Goal: Task Accomplishment & Management: Complete application form

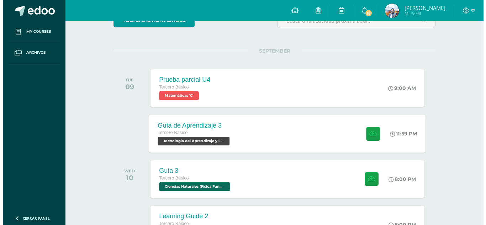
scroll to position [107, 0]
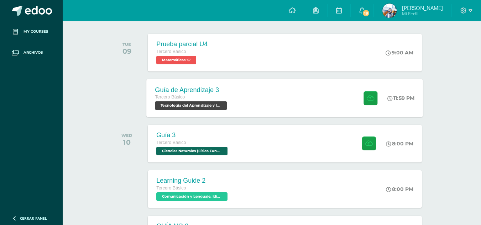
click at [241, 109] on div "Guía de Aprendizaje 3 Tercero Básico Tecnología del Aprendizaje y la Comunicaci…" at bounding box center [285, 98] width 276 height 38
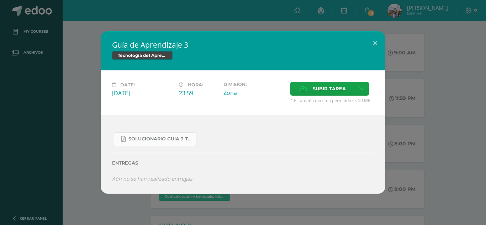
click at [157, 136] on link "SOLUCIONARIO GUIA 3 TKINTER PYTHON III BASICO PROBLEMAS INTERMEDIOS.pdf" at bounding box center [155, 139] width 83 height 14
click at [338, 91] on span "Subir tarea" at bounding box center [329, 88] width 33 height 13
click at [0, 0] on input "Subir tarea" at bounding box center [0, 0] width 0 height 0
click at [332, 90] on span "Subir tarea" at bounding box center [329, 88] width 33 height 13
click at [0, 0] on input "Subir tarea" at bounding box center [0, 0] width 0 height 0
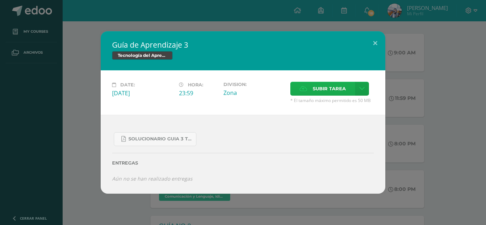
click at [322, 89] on span "Subir tarea" at bounding box center [329, 88] width 33 height 13
click at [0, 0] on input "Subir tarea" at bounding box center [0, 0] width 0 height 0
click at [362, 87] on icon at bounding box center [361, 89] width 5 height 6
click at [334, 105] on span "Subir enlace" at bounding box center [332, 104] width 30 height 7
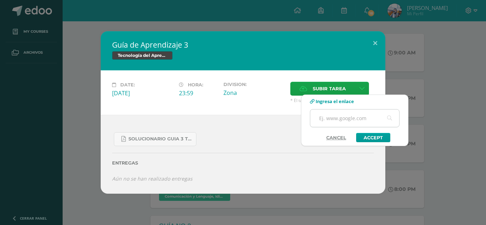
click at [334, 121] on input "text" at bounding box center [354, 118] width 89 height 17
click at [337, 138] on link "Cancel" at bounding box center [336, 137] width 34 height 9
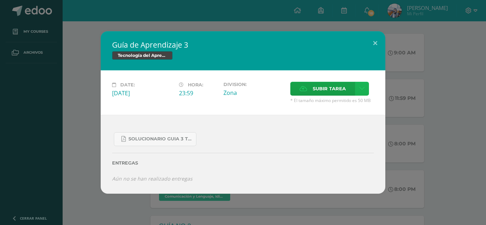
click at [361, 88] on icon at bounding box center [361, 89] width 5 height 6
click at [352, 96] on div "Subir enlace Ingresa el enlace Cancel Accept" at bounding box center [337, 104] width 72 height 19
click at [348, 100] on link "Subir enlace" at bounding box center [336, 104] width 71 height 11
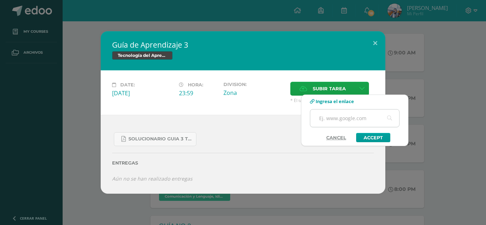
click at [339, 121] on input "text" at bounding box center [354, 118] width 89 height 17
paste input "https://youtu.be/UFuujCFBMKo"
type input "https://youtu.be/UFuujCFBMKo"
click at [369, 137] on link "Accept" at bounding box center [373, 137] width 34 height 9
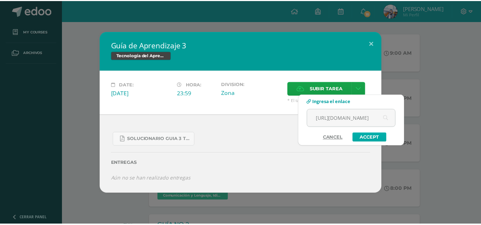
scroll to position [0, 0]
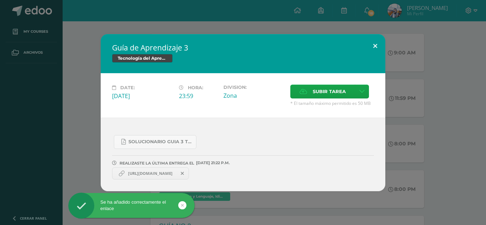
click at [376, 47] on button at bounding box center [375, 46] width 20 height 24
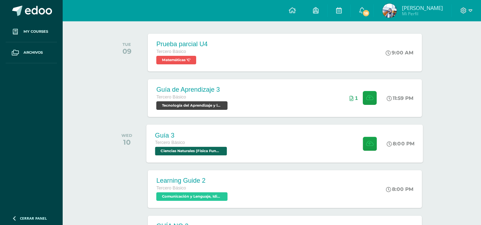
click at [210, 141] on div "Tercero Básico" at bounding box center [192, 143] width 74 height 8
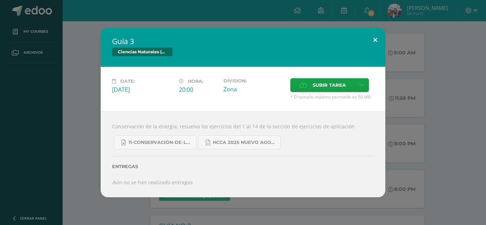
click at [377, 45] on button at bounding box center [375, 40] width 20 height 24
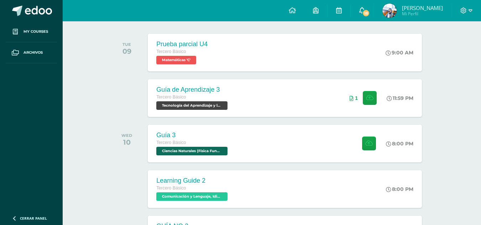
click at [369, 16] on link "18" at bounding box center [361, 10] width 23 height 21
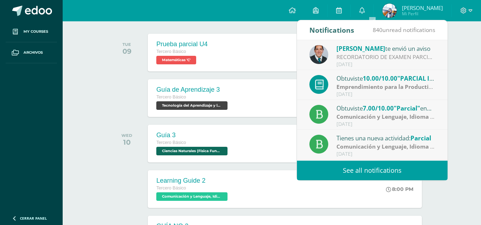
drag, startPoint x: 381, startPoint y: 80, endPoint x: 376, endPoint y: 84, distance: 6.1
click at [376, 84] on div "Obtuviste 10.00/10.00 "PARCIAL IV UNIDAD" en Emprendimiento para la Productivid…" at bounding box center [372, 85] width 126 height 23
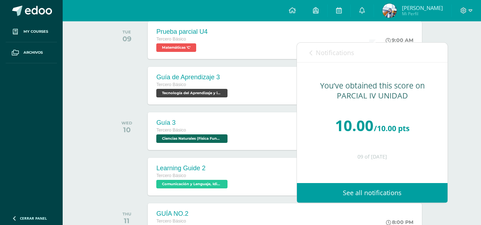
scroll to position [71, 0]
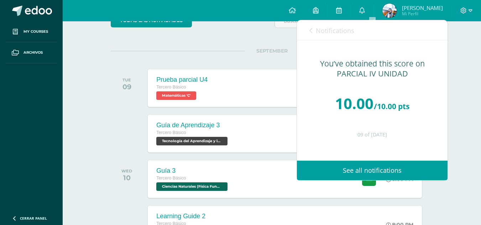
click at [320, 29] on span "Notifications" at bounding box center [335, 30] width 38 height 9
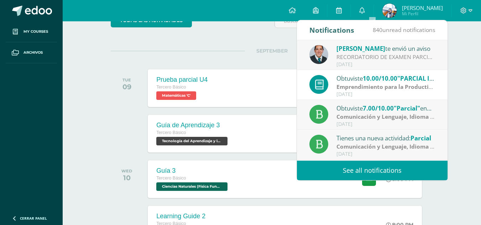
click at [358, 114] on strong "Comunicación y Lenguaje, Idioma Español" at bounding box center [393, 117] width 115 height 8
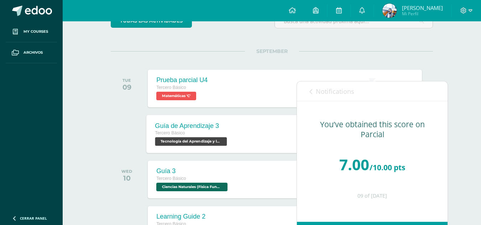
scroll to position [36, 0]
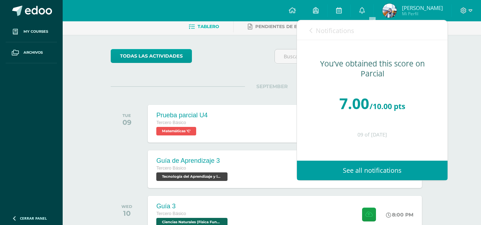
click at [331, 36] on link "Notifications" at bounding box center [331, 30] width 45 height 20
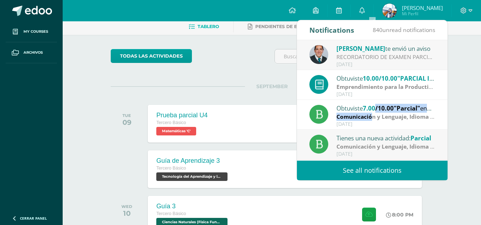
drag, startPoint x: 371, startPoint y: 114, endPoint x: 376, endPoint y: 104, distance: 10.8
click at [378, 104] on div "Obtuviste 7.00/10.00 "Parcial" en Comunicación y Lenguaje, Idioma Español Comun…" at bounding box center [372, 115] width 126 height 23
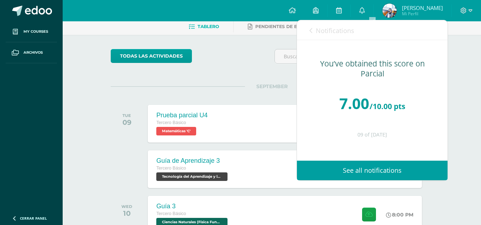
click at [327, 40] on link "Notifications" at bounding box center [331, 30] width 45 height 20
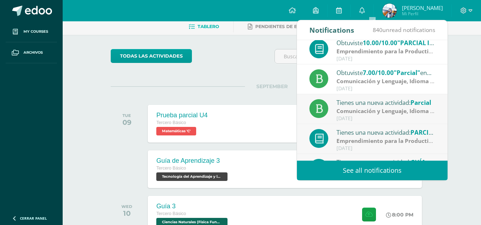
click at [359, 114] on strong "Comunicación y Lenguaje, Idioma Español" at bounding box center [393, 111] width 115 height 8
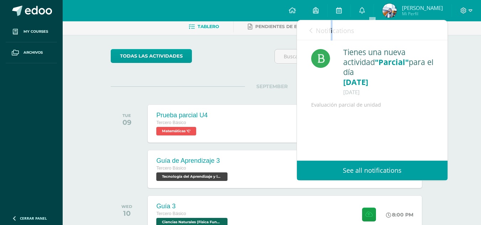
click at [335, 31] on span "Notifications" at bounding box center [335, 30] width 38 height 9
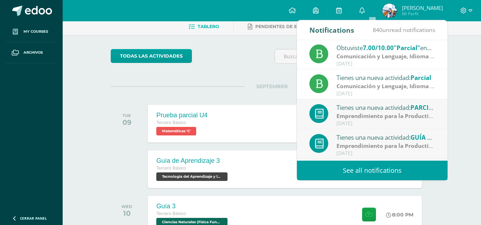
scroll to position [71, 0]
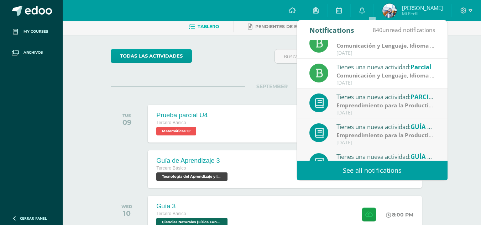
click at [376, 93] on div "Tienes una nueva actividad: PARCIAL IV UNIDAD" at bounding box center [385, 96] width 99 height 9
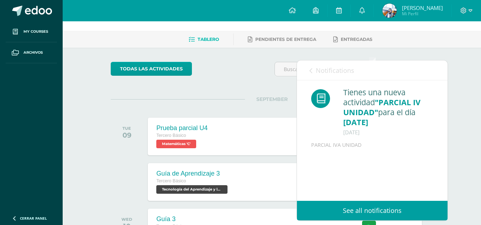
scroll to position [0, 0]
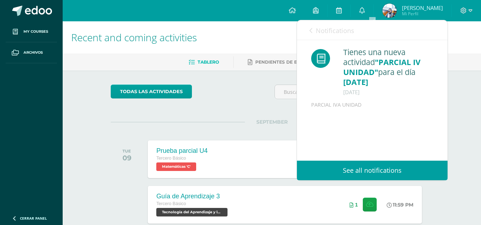
drag, startPoint x: 320, startPoint y: 34, endPoint x: 319, endPoint y: 44, distance: 10.7
click at [320, 36] on link "Notifications" at bounding box center [331, 30] width 45 height 20
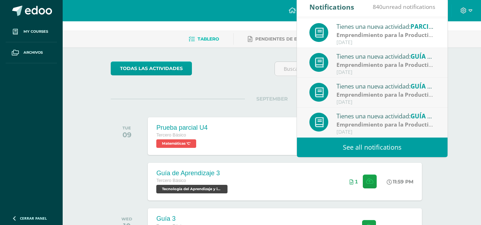
scroll to position [36, 0]
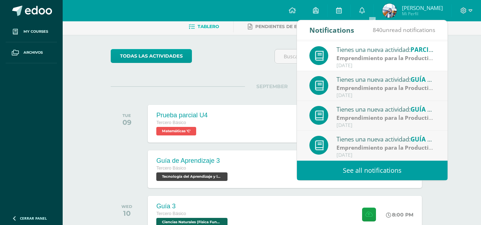
click at [335, 171] on link "See all notifications" at bounding box center [372, 171] width 151 height 20
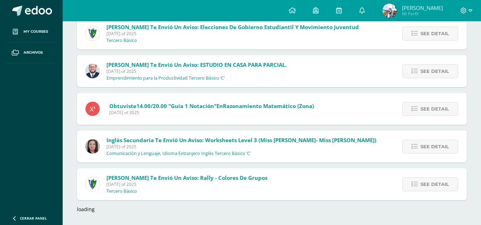
scroll to position [660, 0]
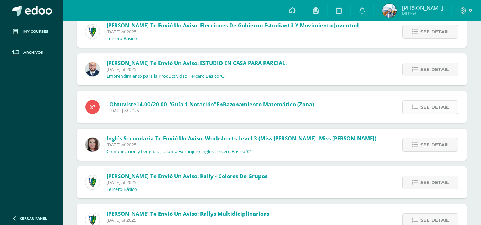
click at [411, 104] on link "See detail" at bounding box center [430, 107] width 56 height 14
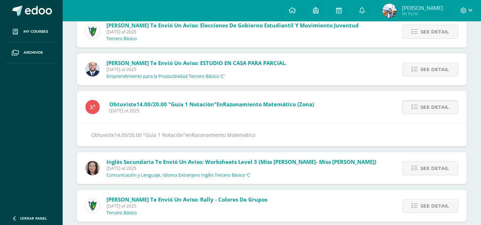
click at [407, 106] on link "See detail" at bounding box center [430, 107] width 56 height 14
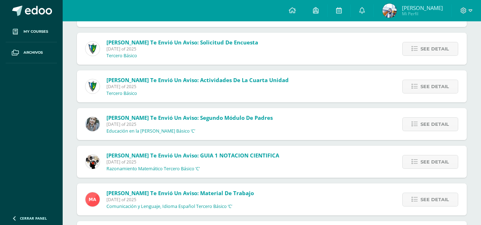
scroll to position [3582, 0]
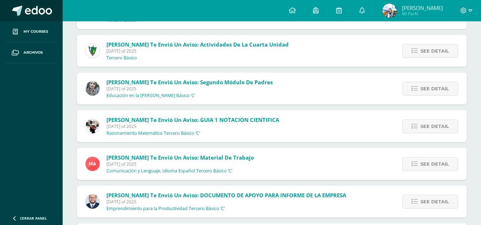
click at [46, 18] on link at bounding box center [31, 10] width 63 height 21
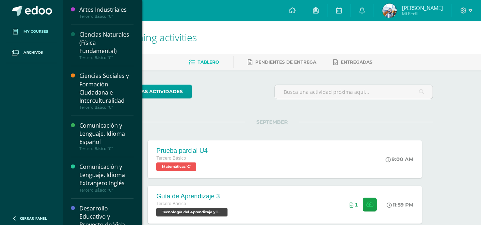
click at [19, 33] on span at bounding box center [15, 31] width 13 height 13
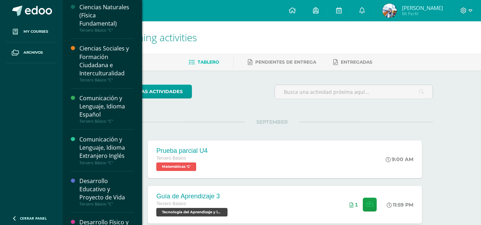
scroll to position [36, 0]
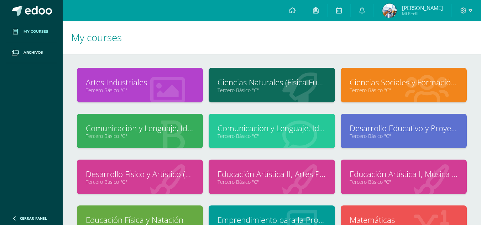
click at [307, 140] on icon at bounding box center [299, 135] width 35 height 35
click at [275, 137] on link "Tercero Básico "C"" at bounding box center [271, 136] width 108 height 7
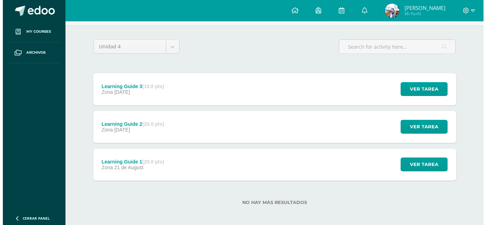
scroll to position [48, 0]
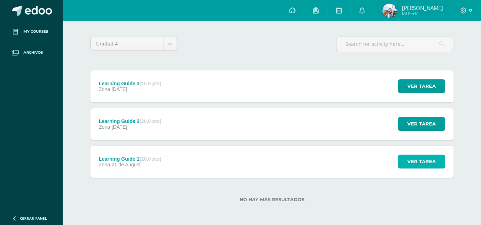
click at [418, 155] on button "Ver tarea" at bounding box center [421, 162] width 47 height 14
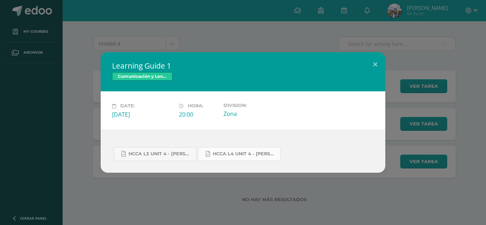
click at [222, 155] on span "HCCA L4 UNIT 4 - [PERSON_NAME].pdf" at bounding box center [245, 154] width 64 height 6
click at [179, 154] on span "HCCA L3 UNIT 4 - [PERSON_NAME].pdf" at bounding box center [160, 154] width 64 height 6
